Goal: Information Seeking & Learning: Learn about a topic

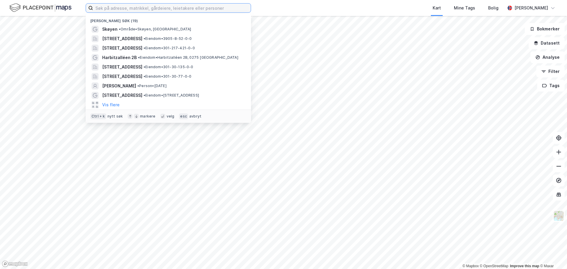
click at [157, 9] on input at bounding box center [172, 8] width 158 height 9
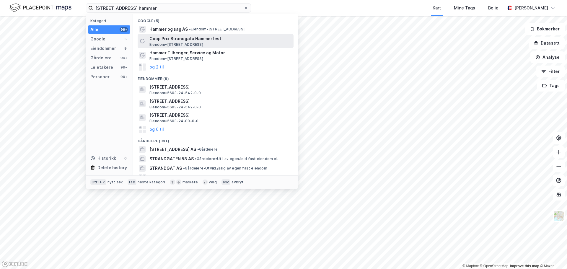
click at [192, 42] on span "Coop Prix Strandgata Hammerfest" at bounding box center [220, 38] width 142 height 7
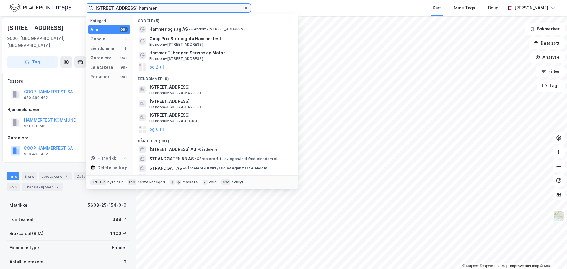
click at [173, 6] on input "[STREET_ADDRESS] hammer" at bounding box center [168, 8] width 151 height 9
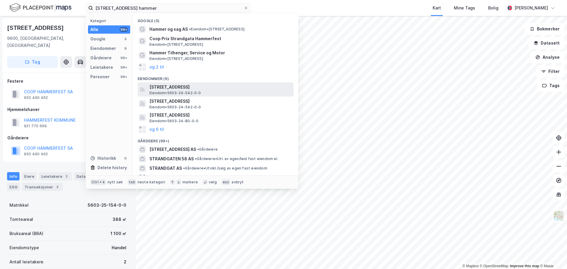
click at [184, 85] on span "[STREET_ADDRESS]" at bounding box center [220, 87] width 142 height 7
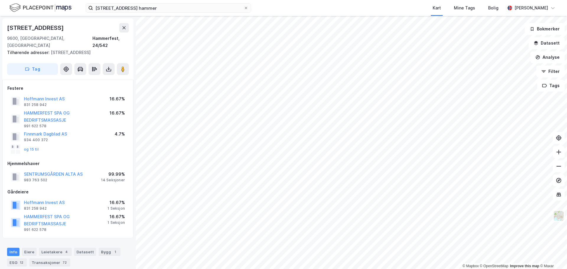
scroll to position [148, 0]
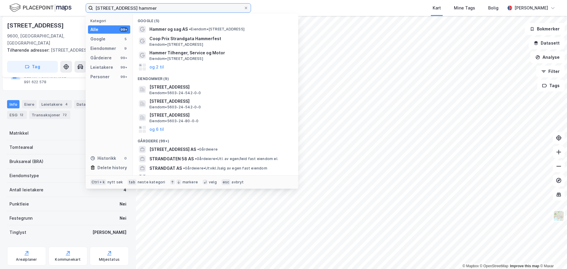
drag, startPoint x: 179, startPoint y: 9, endPoint x: 70, endPoint y: 6, distance: 109.0
click at [70, 8] on div "[STREET_ADDRESS] hammer Kategori Alle 99+ Google 5 Eiendommer 9 Gårdeiere 99+ L…" at bounding box center [283, 8] width 567 height 16
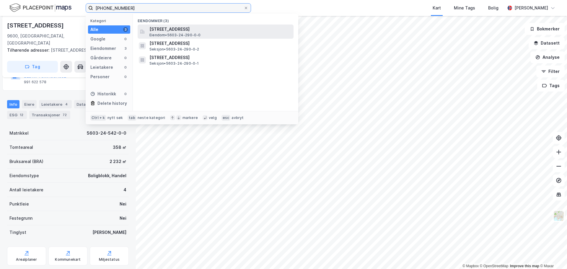
type input "[PHONE_NUMBER]"
click at [184, 33] on span "Eiendom • 5603-24-290-0-0" at bounding box center [174, 35] width 51 height 5
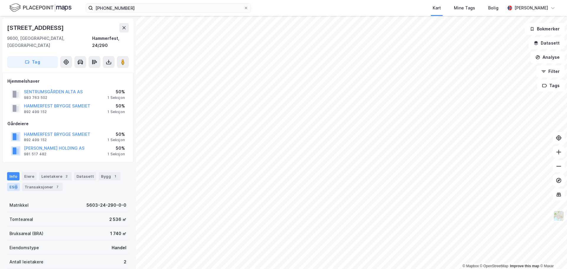
click at [16, 183] on div "ESG" at bounding box center [13, 187] width 13 height 8
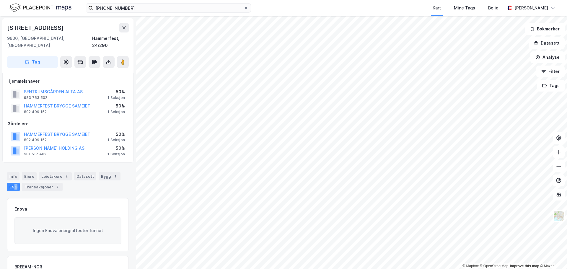
click at [16, 183] on div "ESG" at bounding box center [13, 187] width 13 height 8
click at [16, 172] on div "Info" at bounding box center [13, 176] width 12 height 8
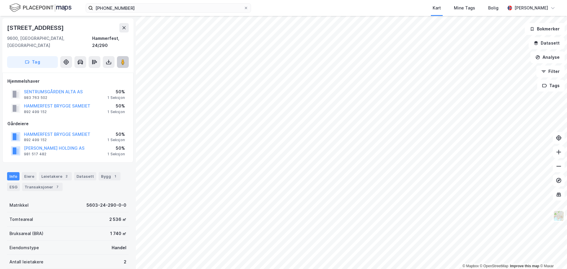
click at [123, 59] on image at bounding box center [123, 62] width 4 height 6
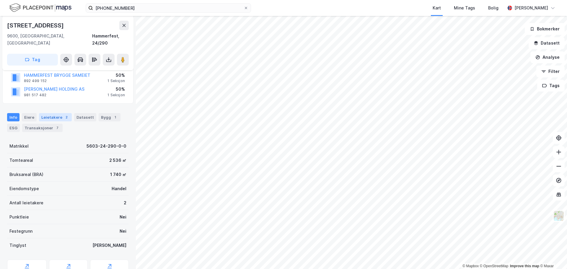
click at [55, 113] on div "Leietakere 2" at bounding box center [55, 117] width 33 height 8
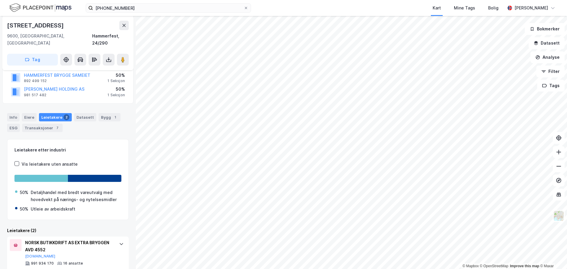
scroll to position [102, 0]
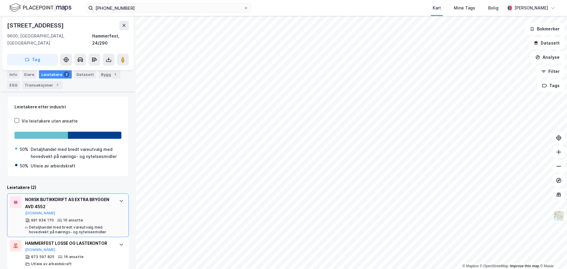
click at [72, 200] on div "NORSK BUTIKKDRIFT AS EXTRA BRYGGEN AVD 4552" at bounding box center [69, 203] width 88 height 14
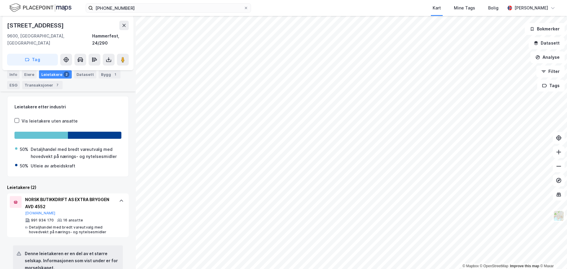
click at [6, 74] on div "Info [PERSON_NAME] 2 Datasett Bygg 1 ESG Transaksjoner 7" at bounding box center [68, 77] width 136 height 28
click at [10, 74] on div "Info" at bounding box center [13, 74] width 12 height 8
